Goal: Navigation & Orientation: Find specific page/section

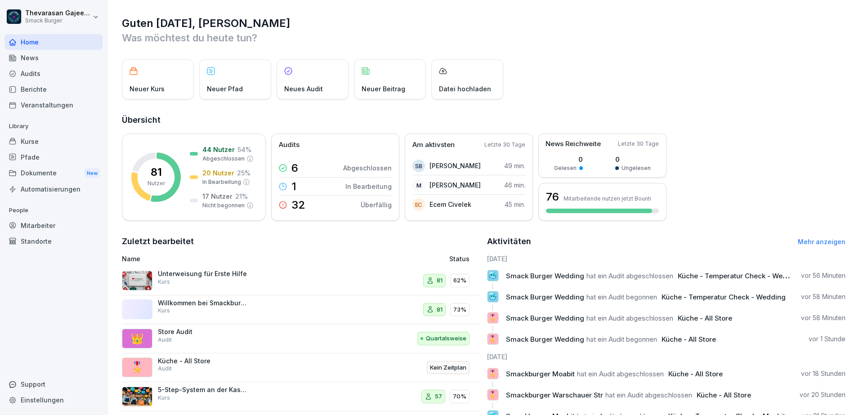
click at [24, 225] on div "Mitarbeiter" at bounding box center [53, 226] width 98 height 16
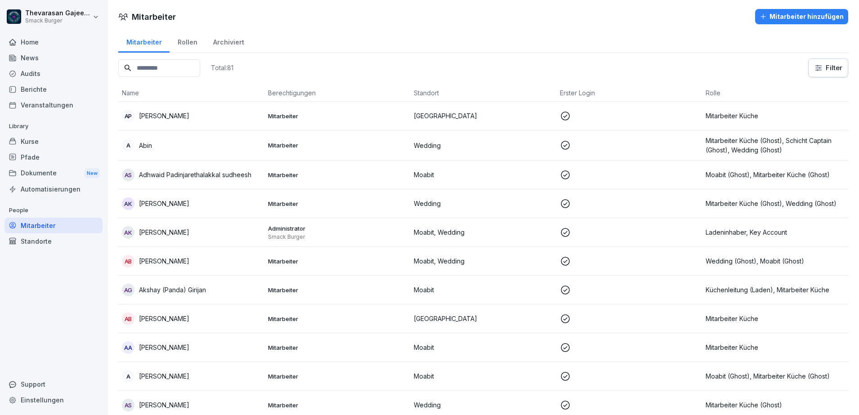
click at [48, 73] on div "Audits" at bounding box center [53, 74] width 98 height 16
click at [48, 74] on div "Audits" at bounding box center [53, 74] width 98 height 16
click at [33, 76] on div "Audits" at bounding box center [53, 74] width 98 height 16
click at [181, 46] on div "Rollen" at bounding box center [187, 41] width 36 height 23
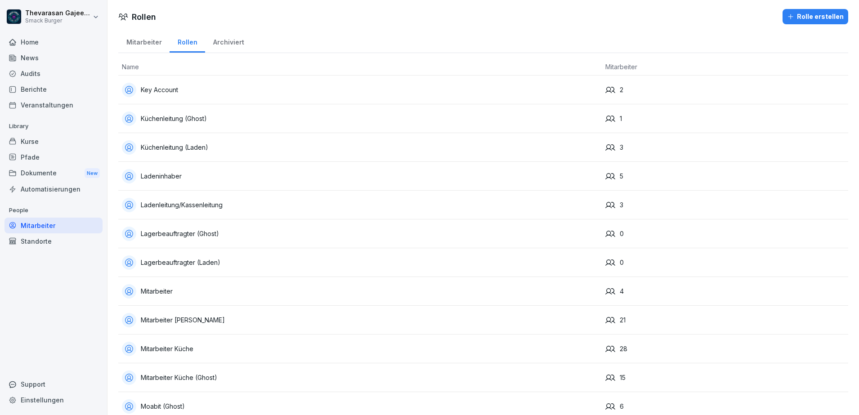
click at [199, 65] on th "Name" at bounding box center [359, 66] width 483 height 17
click at [147, 43] on div "Mitarbeiter" at bounding box center [143, 41] width 51 height 23
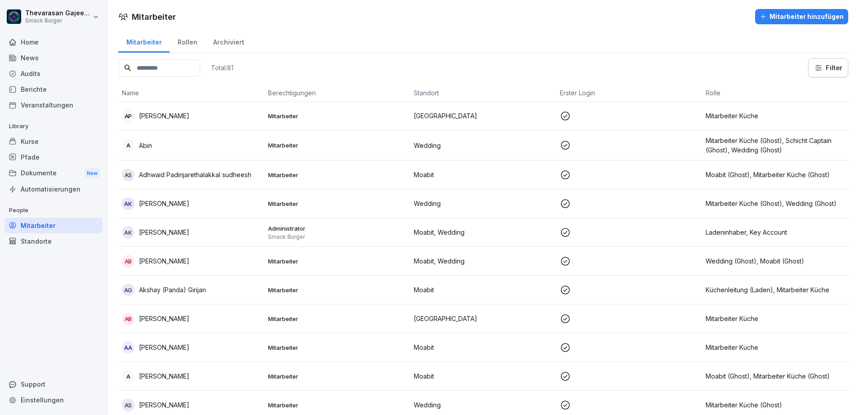
click at [152, 69] on input at bounding box center [159, 68] width 82 height 18
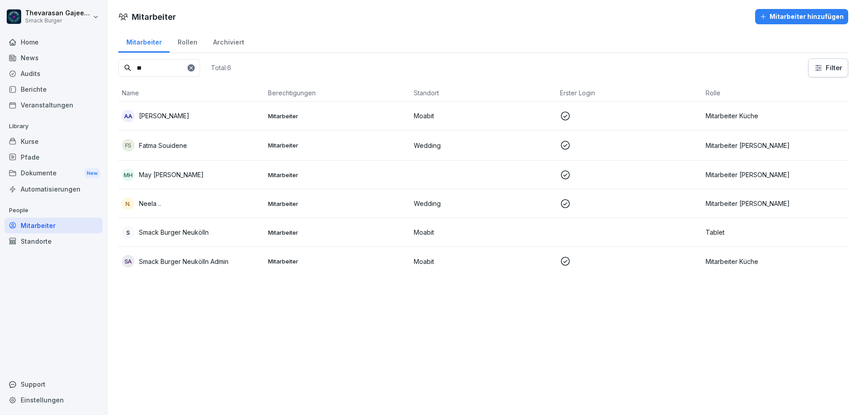
type input "**"
click at [51, 244] on div "Standorte" at bounding box center [53, 241] width 98 height 16
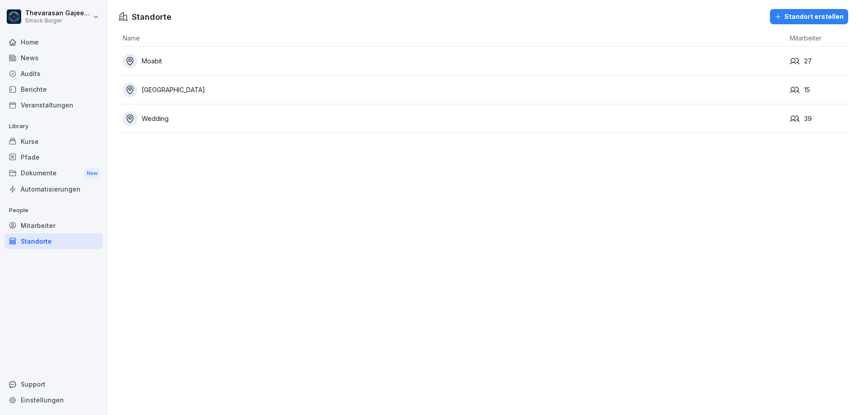
click at [169, 62] on div "Moabit" at bounding box center [454, 61] width 662 height 14
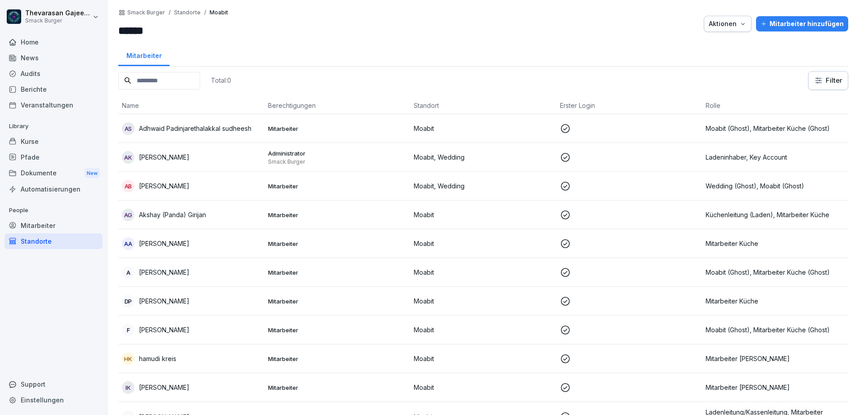
drag, startPoint x: 157, startPoint y: 62, endPoint x: 152, endPoint y: 61, distance: 6.1
click at [152, 61] on div "Mitarbeiter" at bounding box center [143, 54] width 51 height 23
click at [46, 239] on div "Standorte" at bounding box center [53, 241] width 98 height 16
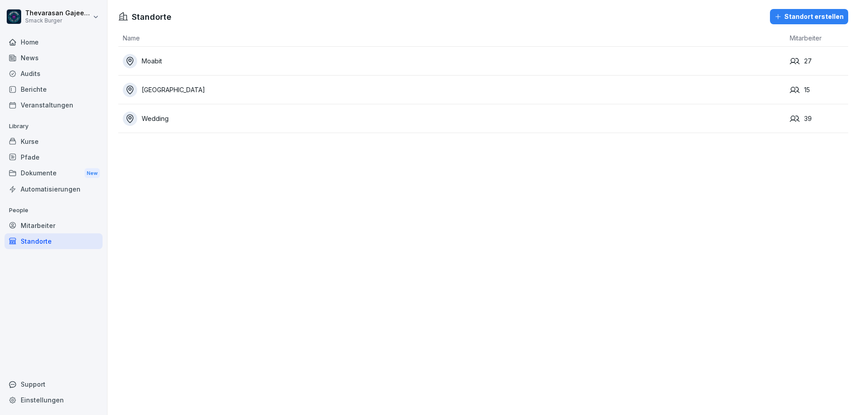
drag, startPoint x: 161, startPoint y: 61, endPoint x: 127, endPoint y: 155, distance: 99.7
click at [127, 155] on div "Standorte Standort erstellen Name Mitarbeiter Moabit 27 [STREET_ADDRESS]" at bounding box center [482, 207] width 751 height 415
click at [58, 216] on p "People" at bounding box center [53, 210] width 98 height 14
click at [50, 224] on div "Mitarbeiter" at bounding box center [53, 226] width 98 height 16
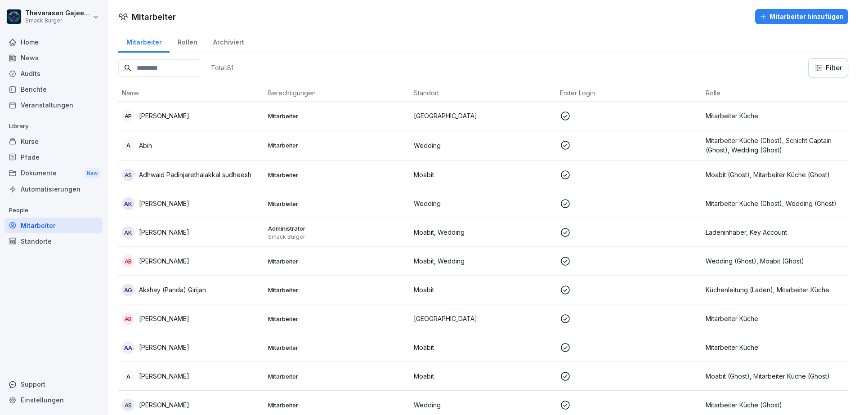
click at [67, 174] on div "Dokumente New" at bounding box center [53, 173] width 98 height 17
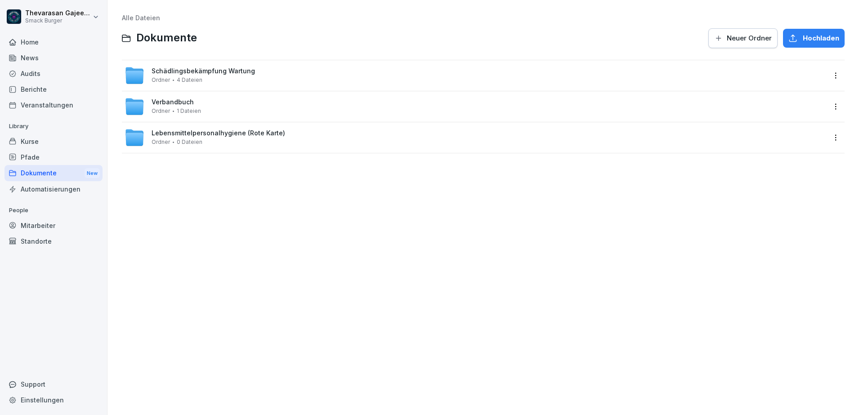
click at [37, 164] on div "Pfade" at bounding box center [53, 157] width 98 height 16
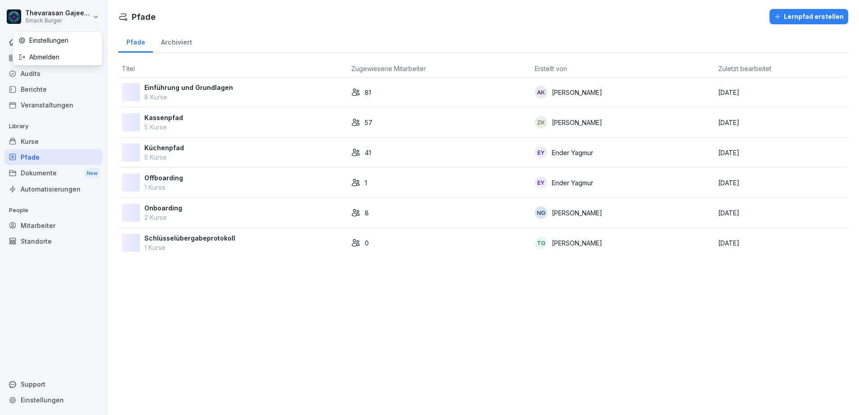
click at [93, 21] on html "Thevarasan [PERSON_NAME] Burger Home News Audits Berichte Veranstaltungen Libra…" at bounding box center [429, 207] width 859 height 415
click at [48, 40] on div "Einstellungen" at bounding box center [57, 40] width 89 height 17
select select "**"
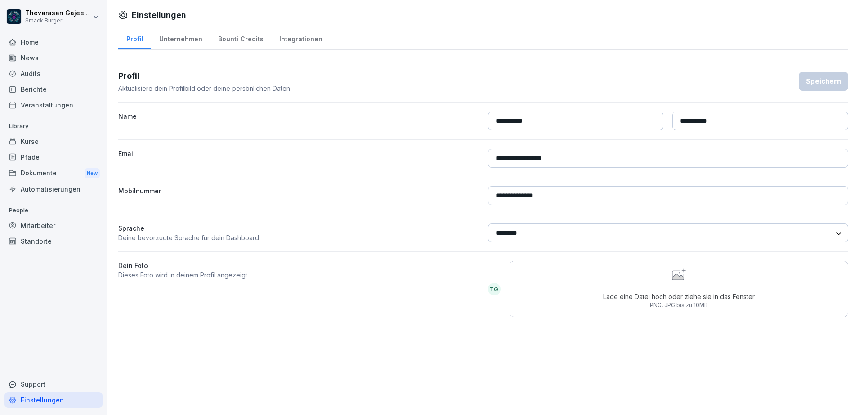
click at [192, 39] on div "Unternehmen" at bounding box center [180, 38] width 59 height 23
select select "**"
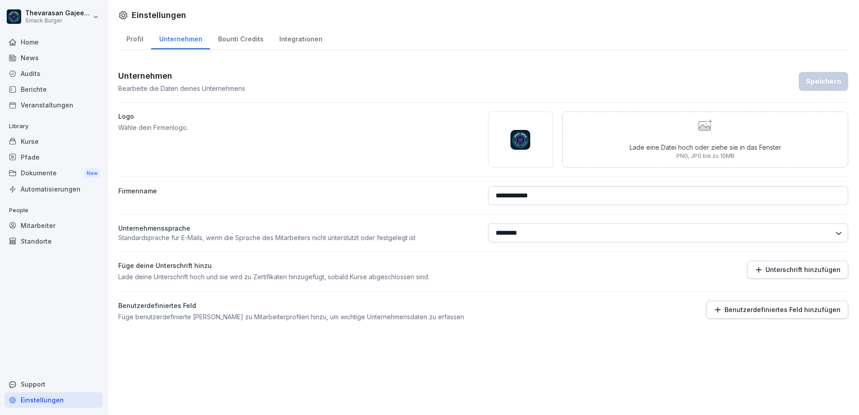
click at [234, 40] on div "Bounti Credits" at bounding box center [240, 38] width 61 height 23
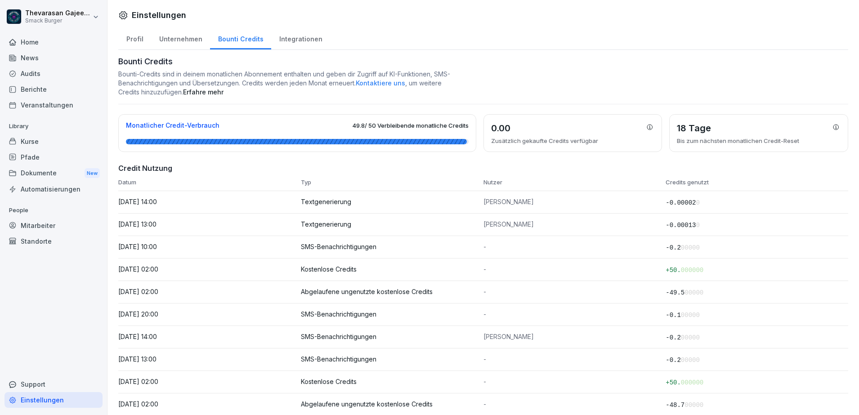
click at [299, 39] on div "Integrationen" at bounding box center [300, 38] width 59 height 23
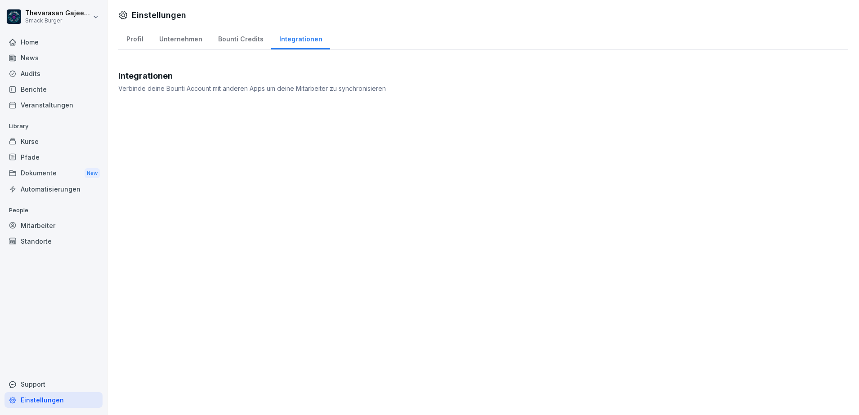
click at [135, 39] on div "Profil" at bounding box center [134, 38] width 33 height 23
select select "**"
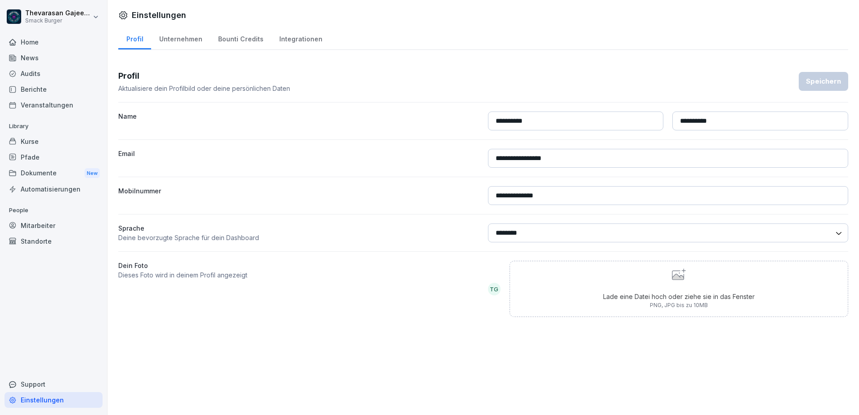
click at [304, 38] on div "Integrationen" at bounding box center [300, 38] width 59 height 23
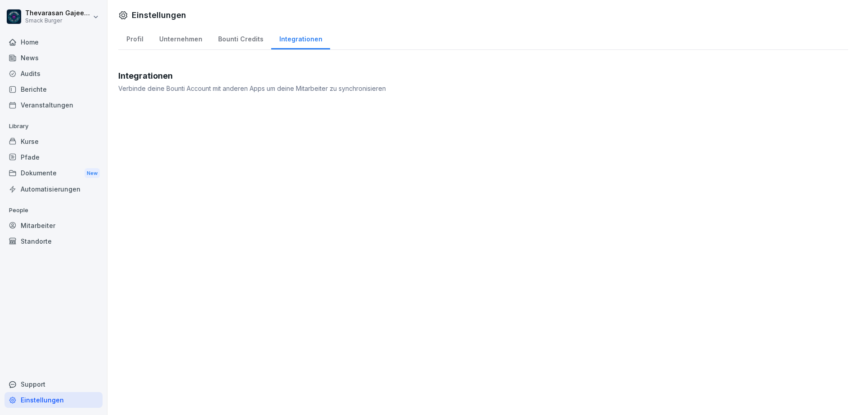
drag, startPoint x: 510, startPoint y: 18, endPoint x: 501, endPoint y: 19, distance: 8.6
click at [510, 18] on div "Einstellungen" at bounding box center [483, 15] width 730 height 12
click at [54, 76] on div "Audits" at bounding box center [53, 74] width 98 height 16
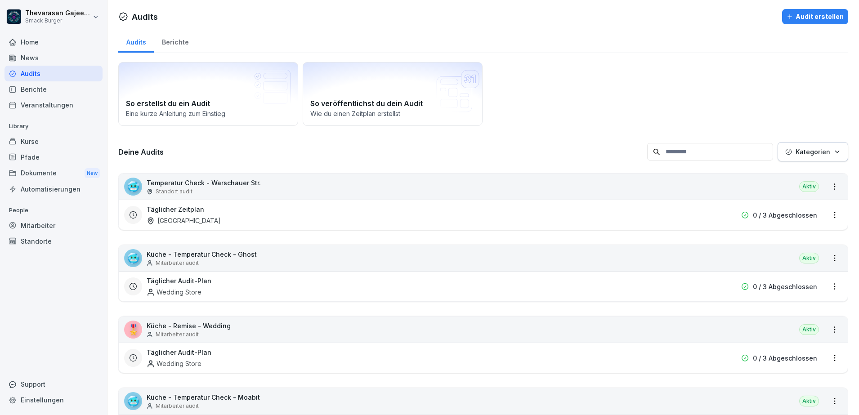
click at [175, 37] on div "Berichte" at bounding box center [175, 41] width 43 height 23
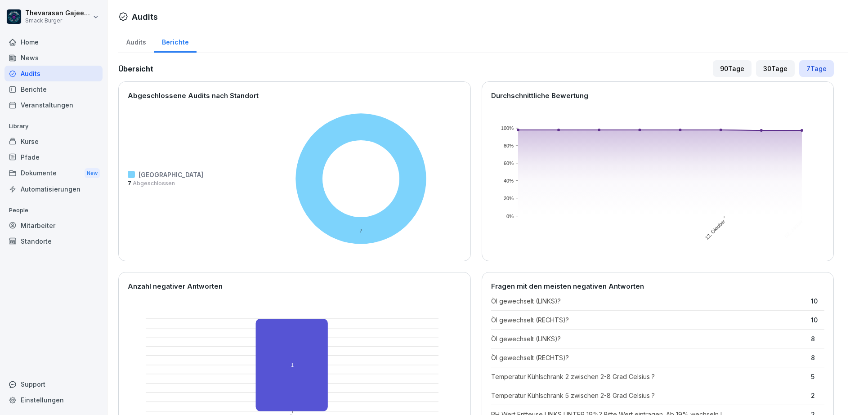
click at [143, 42] on div "Audits" at bounding box center [136, 41] width 36 height 23
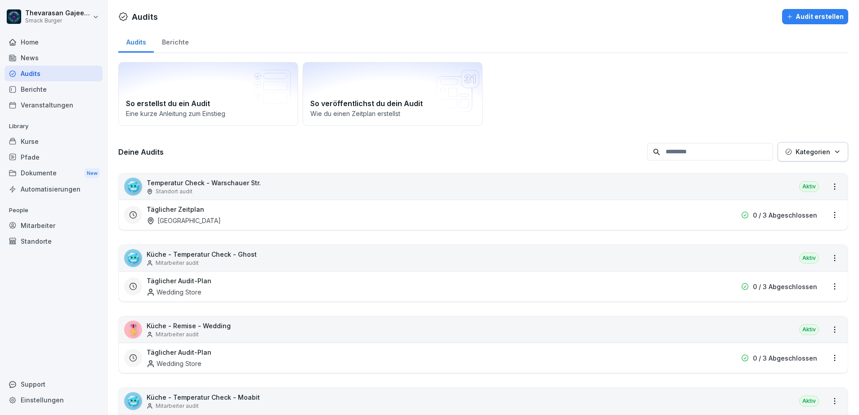
click at [38, 228] on div "Mitarbeiter" at bounding box center [53, 226] width 98 height 16
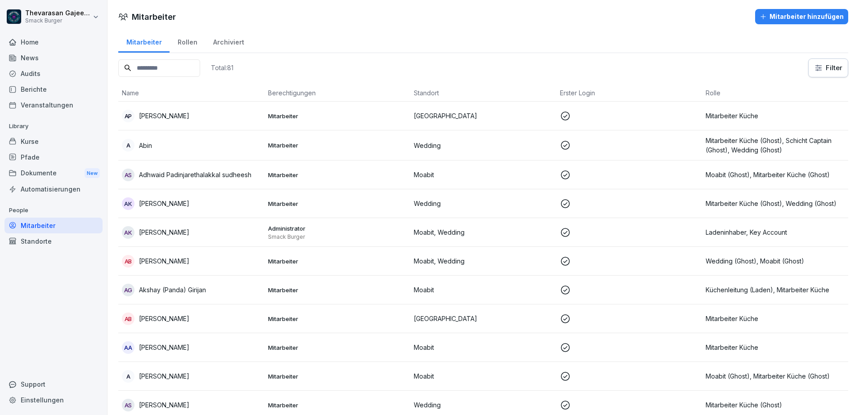
click at [32, 242] on div "Standorte" at bounding box center [53, 241] width 98 height 16
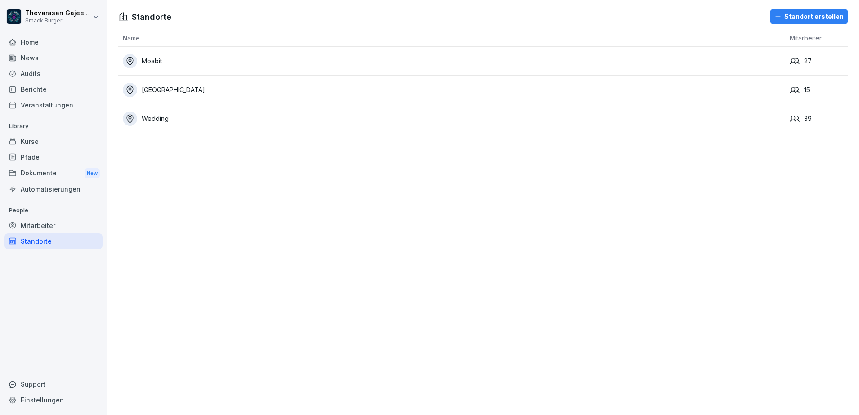
drag, startPoint x: 208, startPoint y: 70, endPoint x: 185, endPoint y: 62, distance: 24.6
click at [185, 62] on div "Moabit" at bounding box center [454, 61] width 662 height 14
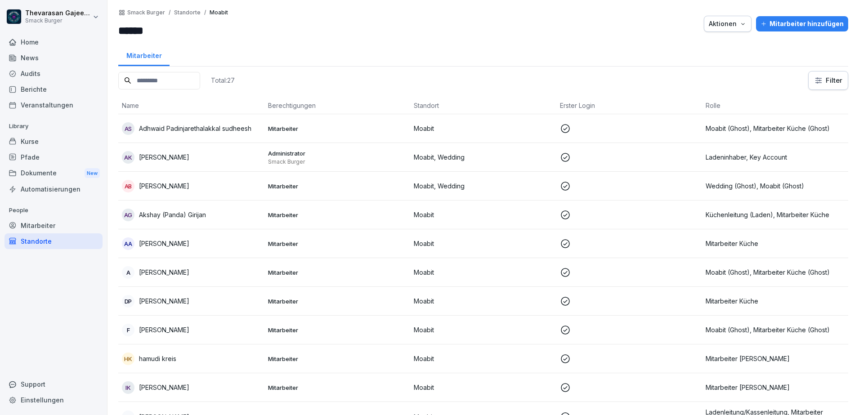
click at [215, 16] on div "Smack Burger / Standorte / Moabit" at bounding box center [173, 12] width 110 height 7
click at [218, 13] on p "Moabit" at bounding box center [219, 12] width 18 height 6
drag, startPoint x: 218, startPoint y: 13, endPoint x: 326, endPoint y: 18, distance: 108.9
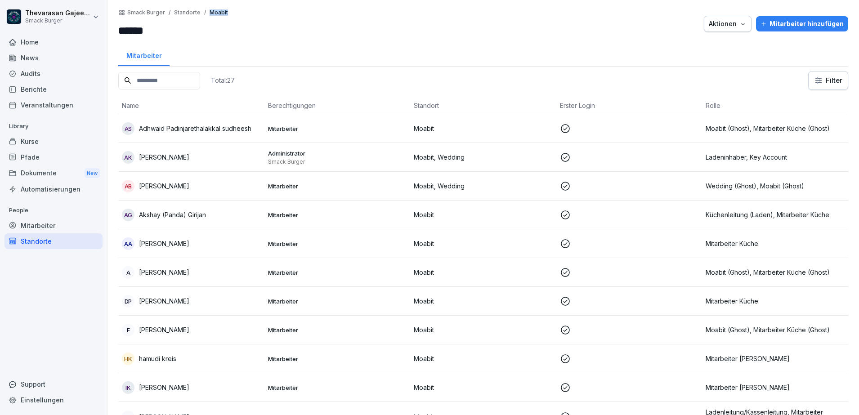
click at [326, 18] on div at bounding box center [465, 24] width 467 height 30
click at [40, 245] on div "Standorte" at bounding box center [53, 241] width 98 height 16
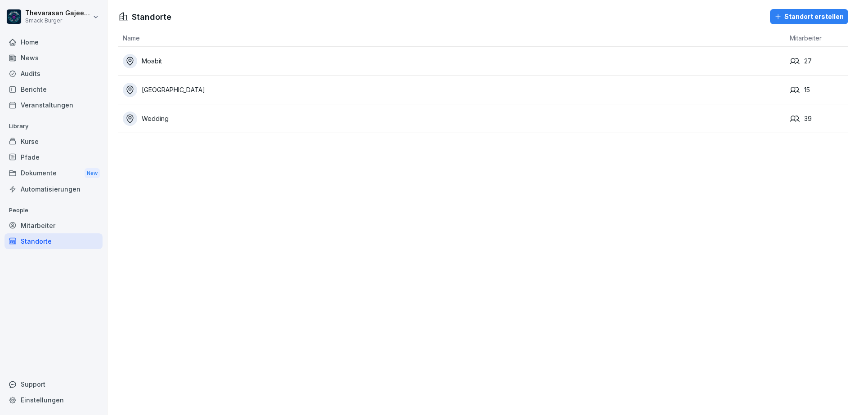
click at [252, 252] on div "Standorte Standort erstellen Name Mitarbeiter Moabit 27 [STREET_ADDRESS]" at bounding box center [482, 207] width 751 height 415
